Goal: Information Seeking & Learning: Learn about a topic

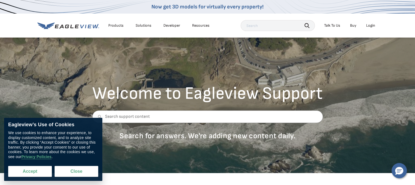
click at [30, 171] on button "Accept" at bounding box center [30, 171] width 44 height 11
checkbox input "true"
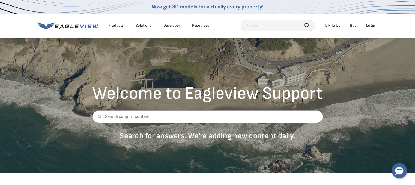
click at [119, 26] on div "Products" at bounding box center [115, 25] width 15 height 5
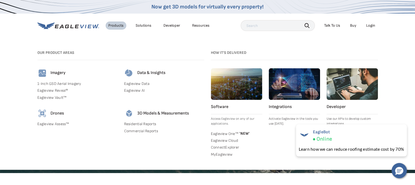
click at [56, 83] on link "1-Inch GSD Aerial Imagery" at bounding box center [77, 83] width 80 height 5
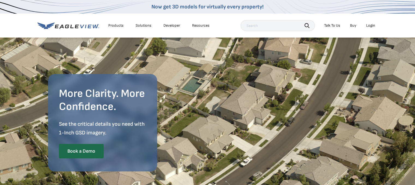
click at [96, 68] on div "More Clarity. More Confidence. See the critical details you need with 1-Inch GS…" at bounding box center [207, 119] width 319 height 164
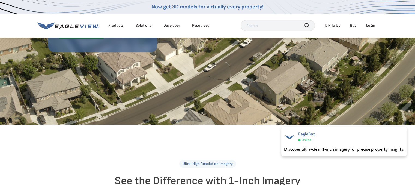
scroll to position [0, 2]
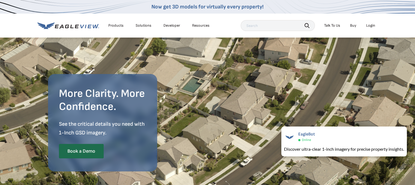
click at [117, 25] on div "Products" at bounding box center [115, 25] width 15 height 5
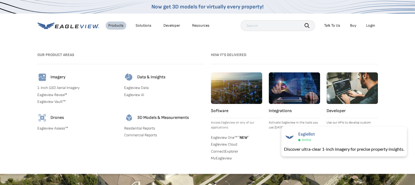
click at [58, 93] on link "Eagleview Reveal®" at bounding box center [77, 95] width 80 height 5
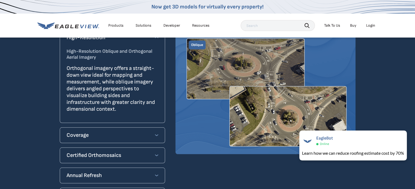
scroll to position [498, 0]
click at [157, 135] on icon at bounding box center [156, 136] width 3 height 2
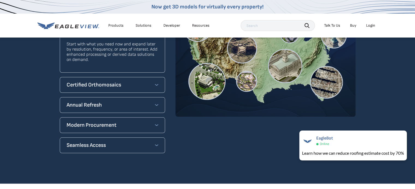
scroll to position [461, 0]
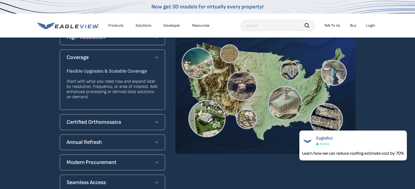
click at [157, 120] on icon at bounding box center [156, 122] width 3 height 4
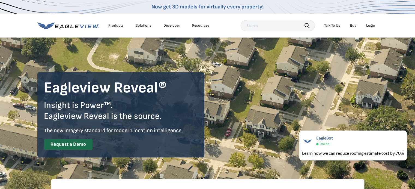
scroll to position [0, 0]
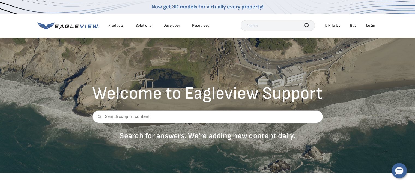
click at [114, 25] on div "Products" at bounding box center [115, 25] width 15 height 5
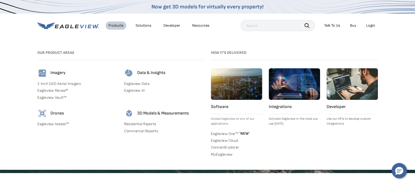
click at [60, 97] on link "Eagleview Vault™" at bounding box center [77, 97] width 80 height 5
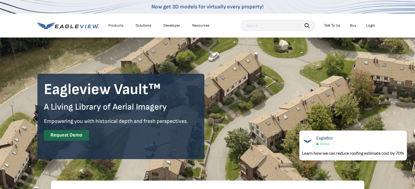
click at [115, 24] on div "Products" at bounding box center [115, 25] width 15 height 5
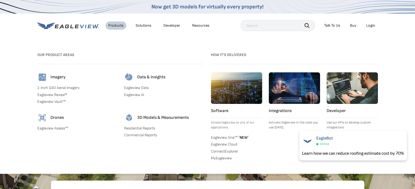
click at [57, 86] on link "1-Inch GSD Aerial Imagery" at bounding box center [77, 88] width 80 height 5
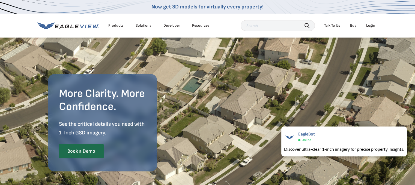
click at [146, 25] on div "Solutions" at bounding box center [143, 25] width 16 height 5
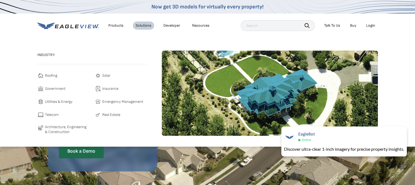
click at [52, 75] on span "Roofing" at bounding box center [51, 75] width 12 height 7
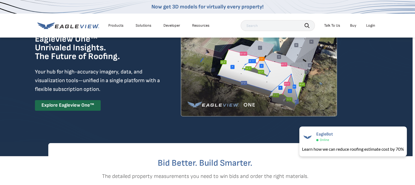
scroll to position [0, 2]
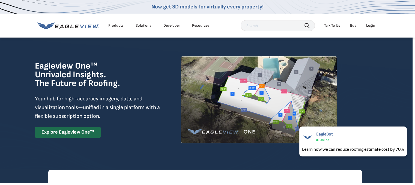
click at [143, 26] on div "Solutions" at bounding box center [143, 25] width 16 height 5
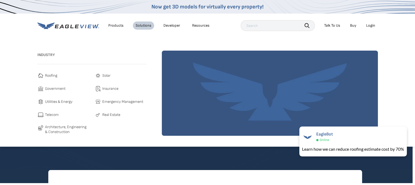
click at [173, 26] on link "Developer" at bounding box center [171, 25] width 17 height 5
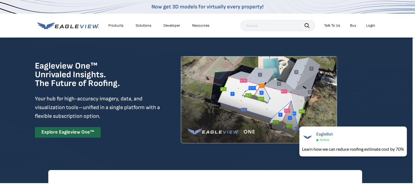
click at [353, 25] on link "Buy" at bounding box center [353, 25] width 6 height 5
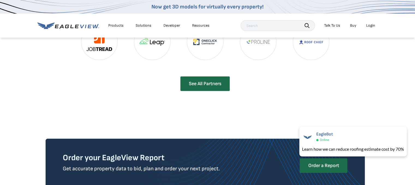
scroll to position [1251, 2]
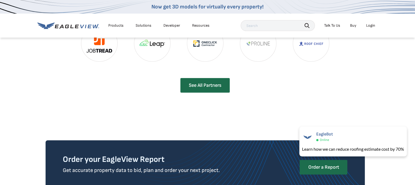
click at [247, 26] on input "text" at bounding box center [277, 25] width 74 height 11
type input "cost"
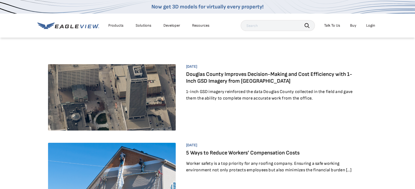
click at [271, 24] on input "text" at bounding box center [277, 25] width 74 height 11
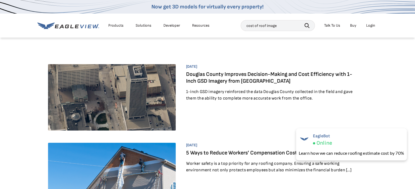
type input "cost of roof image"
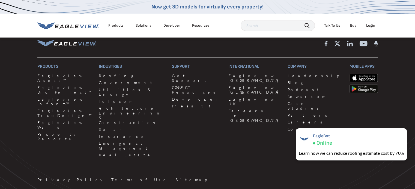
scroll to position [862, 0]
click at [105, 76] on link "Roofing" at bounding box center [132, 76] width 67 height 5
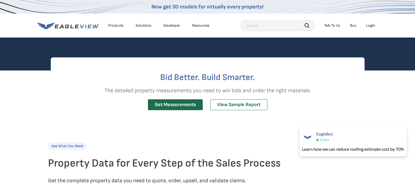
scroll to position [111, 0]
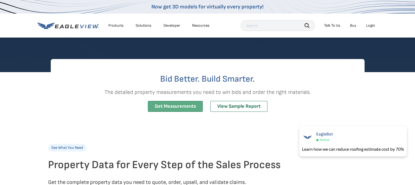
click at [176, 104] on link "Get Measurements" at bounding box center [175, 106] width 55 height 11
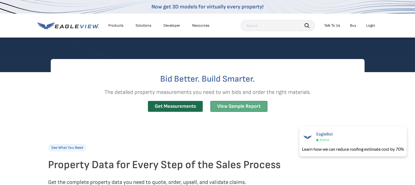
click at [232, 105] on link "View Sample Report" at bounding box center [238, 106] width 57 height 11
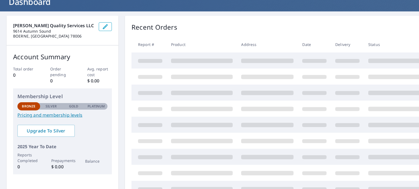
scroll to position [44, 0]
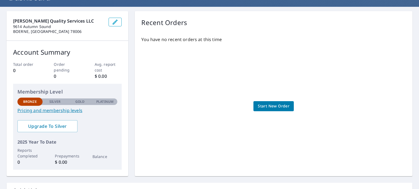
click at [51, 110] on link "Pricing and membership levels" at bounding box center [67, 110] width 100 height 7
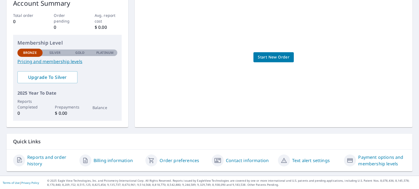
scroll to position [0, 0]
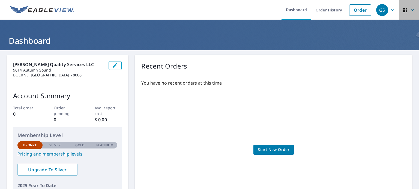
click at [409, 10] on icon "button" at bounding box center [412, 10] width 7 height 7
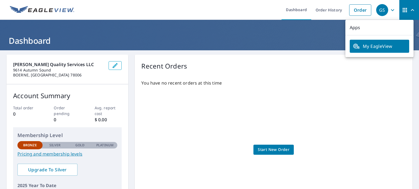
click at [410, 10] on icon "button" at bounding box center [411, 10] width 3 height 2
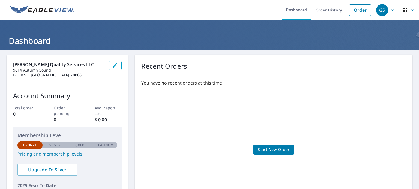
click at [389, 10] on icon "button" at bounding box center [392, 10] width 7 height 7
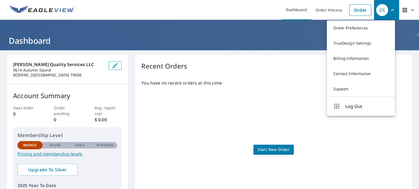
click at [389, 10] on icon "button" at bounding box center [392, 10] width 7 height 7
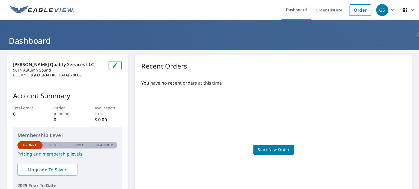
click at [74, 153] on link "Pricing and membership levels" at bounding box center [67, 154] width 100 height 7
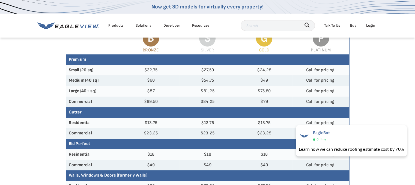
scroll to position [71, 0]
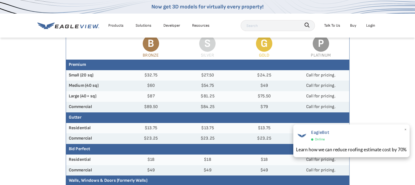
click at [404, 129] on span "×" at bounding box center [404, 130] width 3 height 8
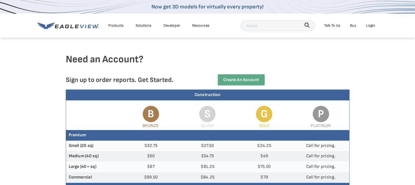
click at [337, 25] on div "Talk To Us" at bounding box center [332, 25] width 16 height 7
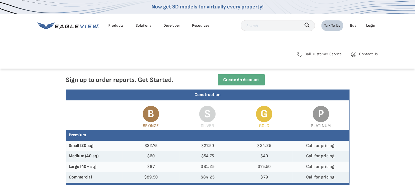
click at [321, 55] on span "Call Customer Service" at bounding box center [322, 54] width 37 height 7
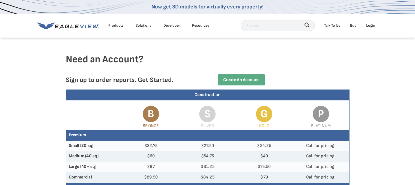
click at [372, 67] on div "Need an Account? Sign up to order reports. Get Started. Create an Account" at bounding box center [207, 71] width 415 height 36
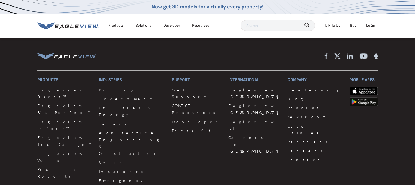
scroll to position [460, 0]
click at [287, 156] on link "Contact" at bounding box center [314, 159] width 55 height 7
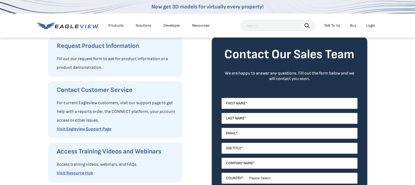
scroll to position [75, 2]
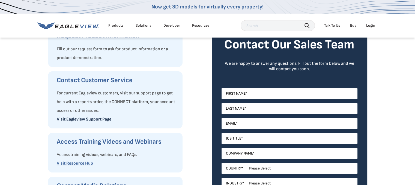
click at [76, 120] on link "Visit Eagleview Support Page" at bounding box center [84, 119] width 55 height 5
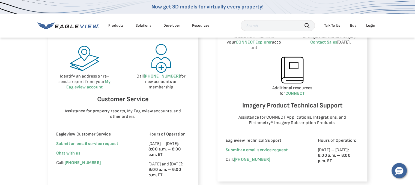
scroll to position [307, 0]
